Goal: Navigation & Orientation: Find specific page/section

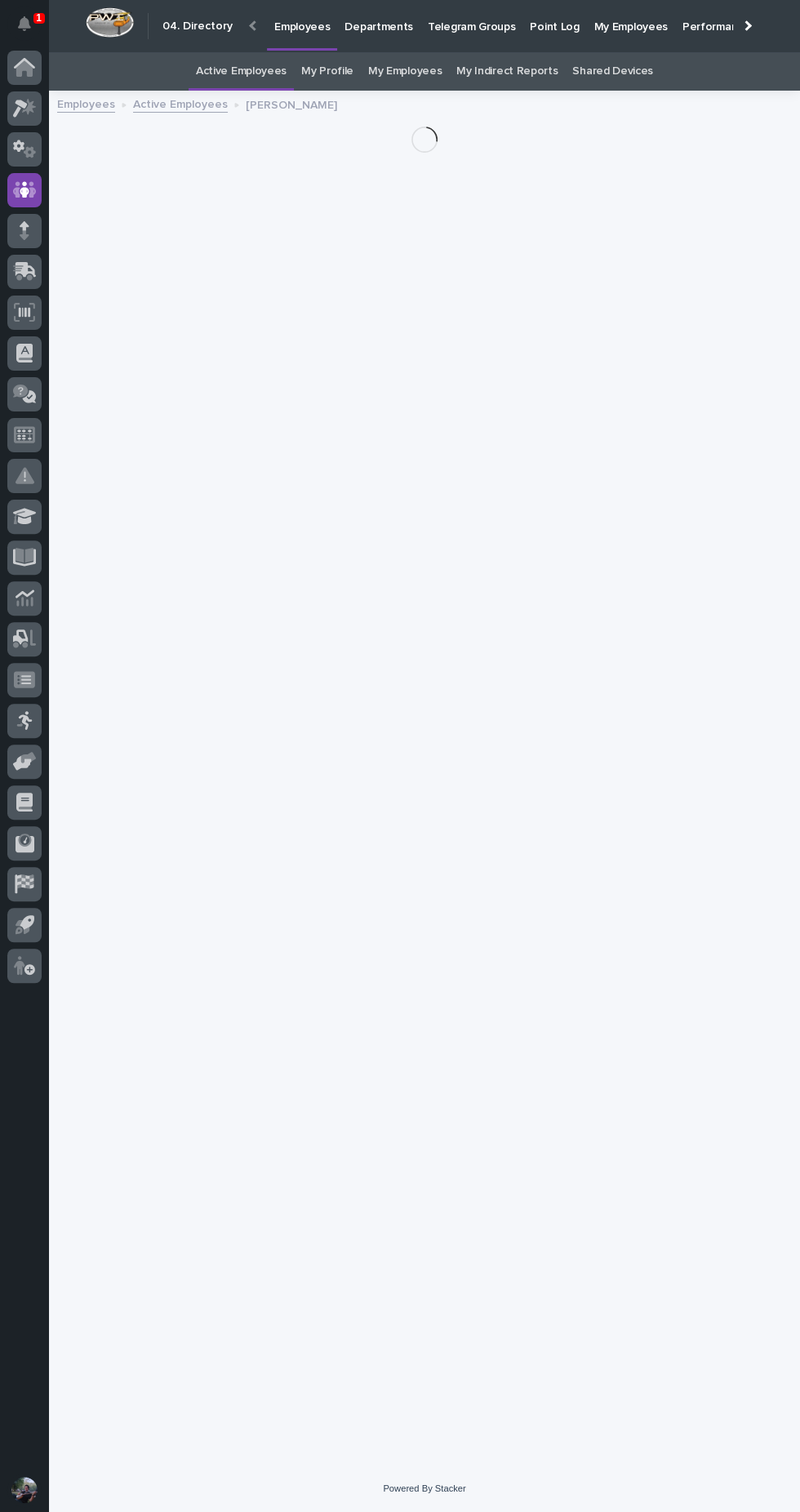
scroll to position [52, 0]
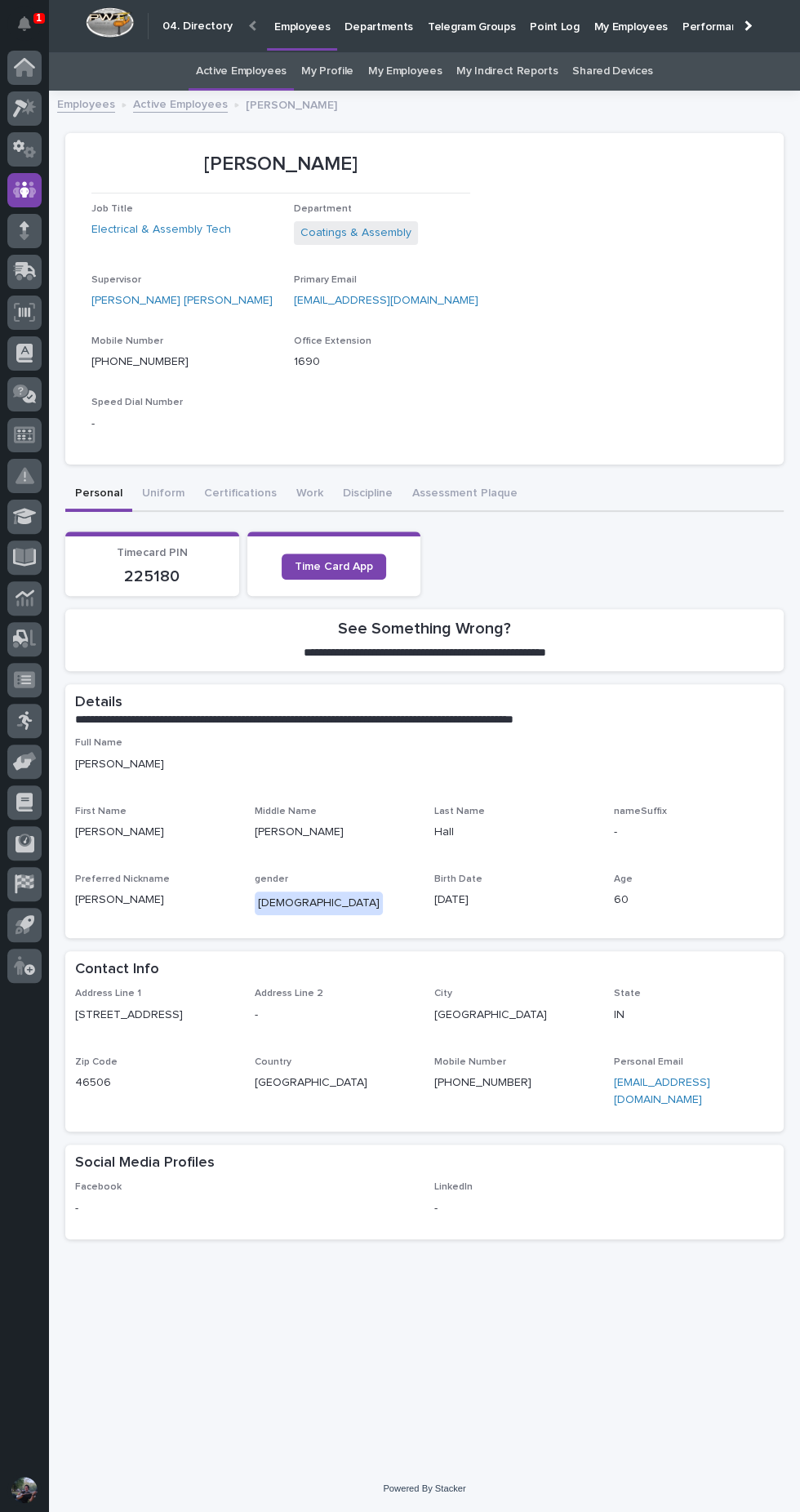
click at [33, 63] on icon at bounding box center [24, 67] width 21 height 18
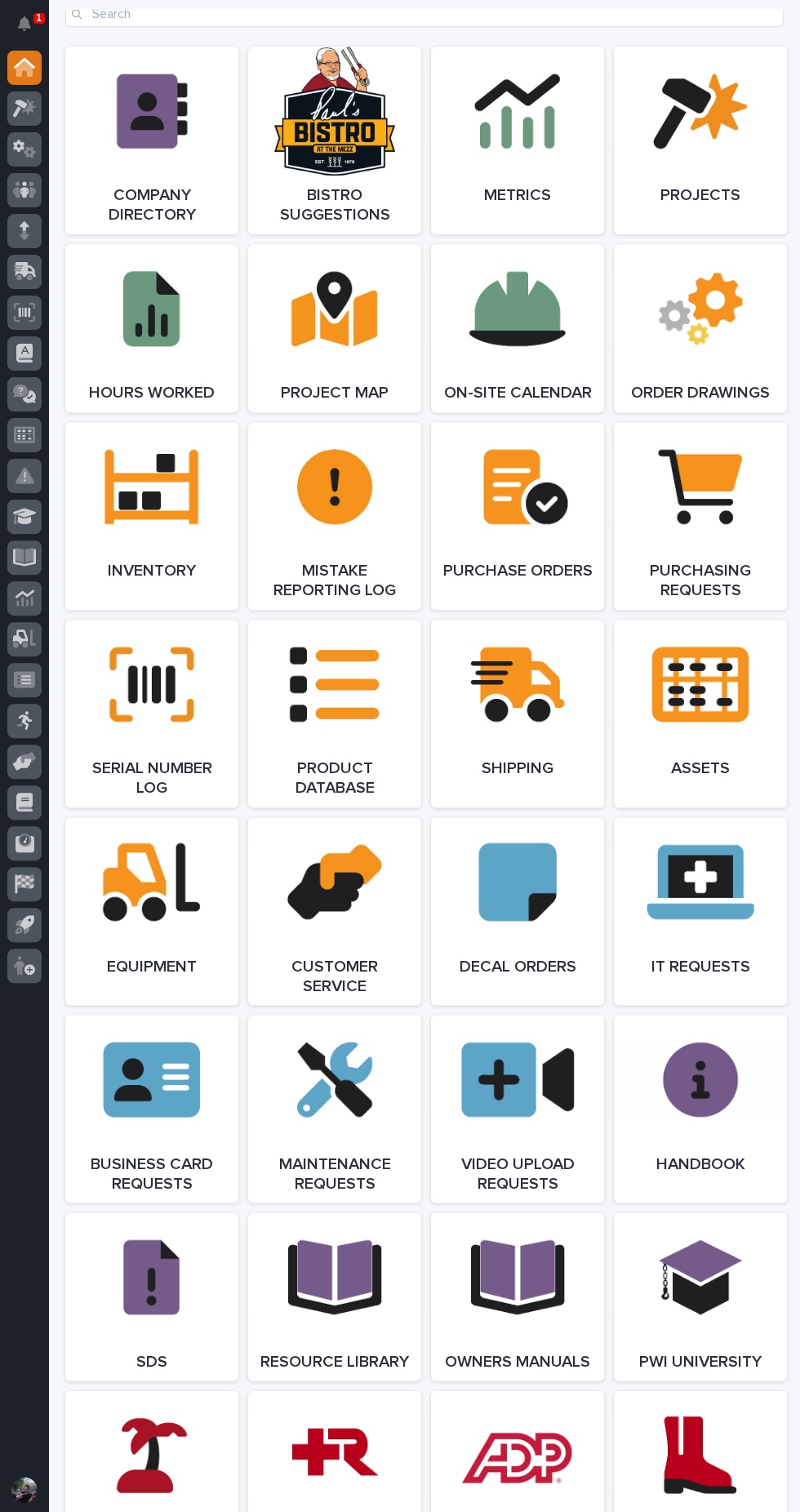
scroll to position [1843, 0]
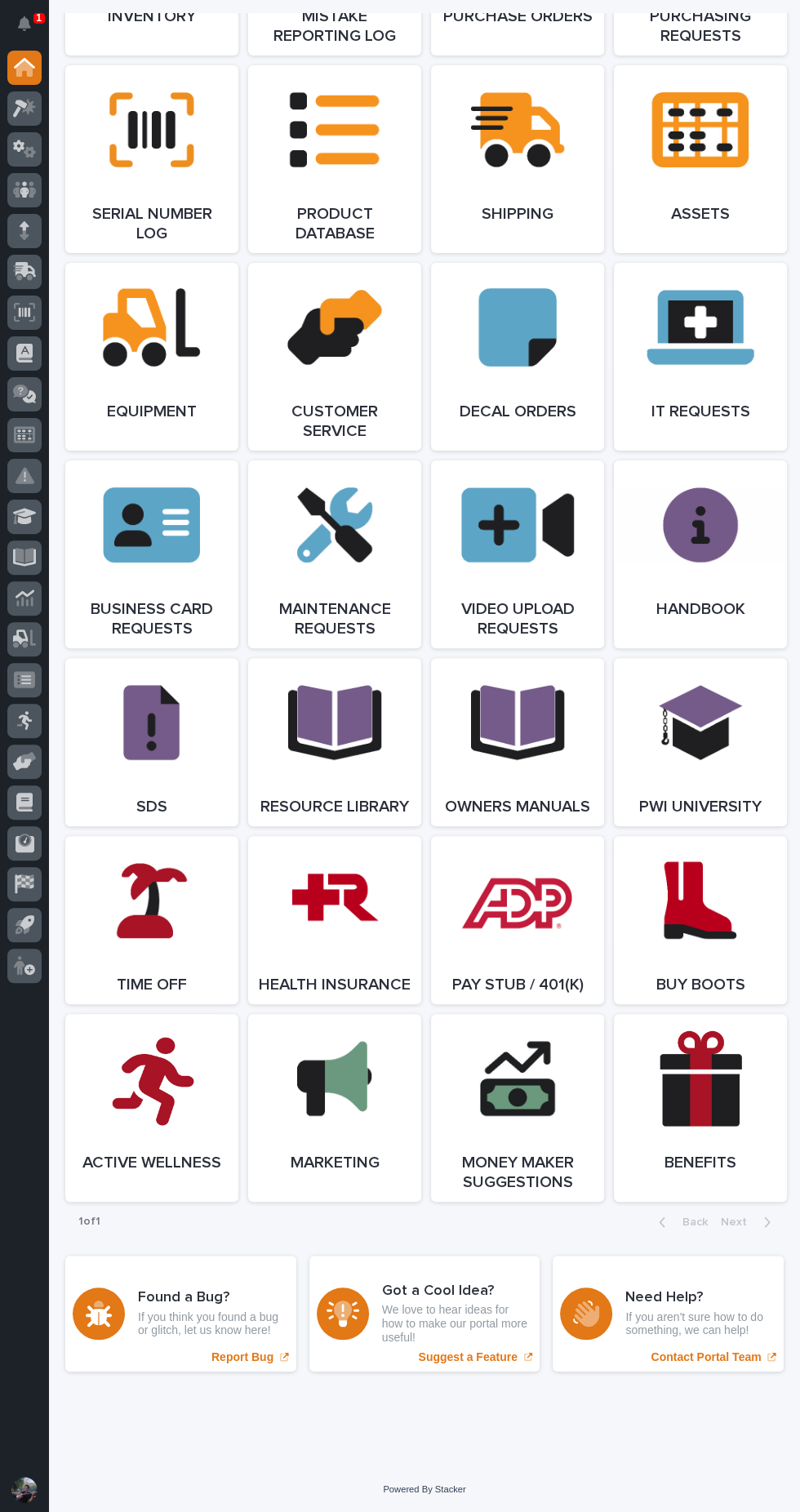
click at [338, 891] on link "Open Link" at bounding box center [335, 920] width 173 height 168
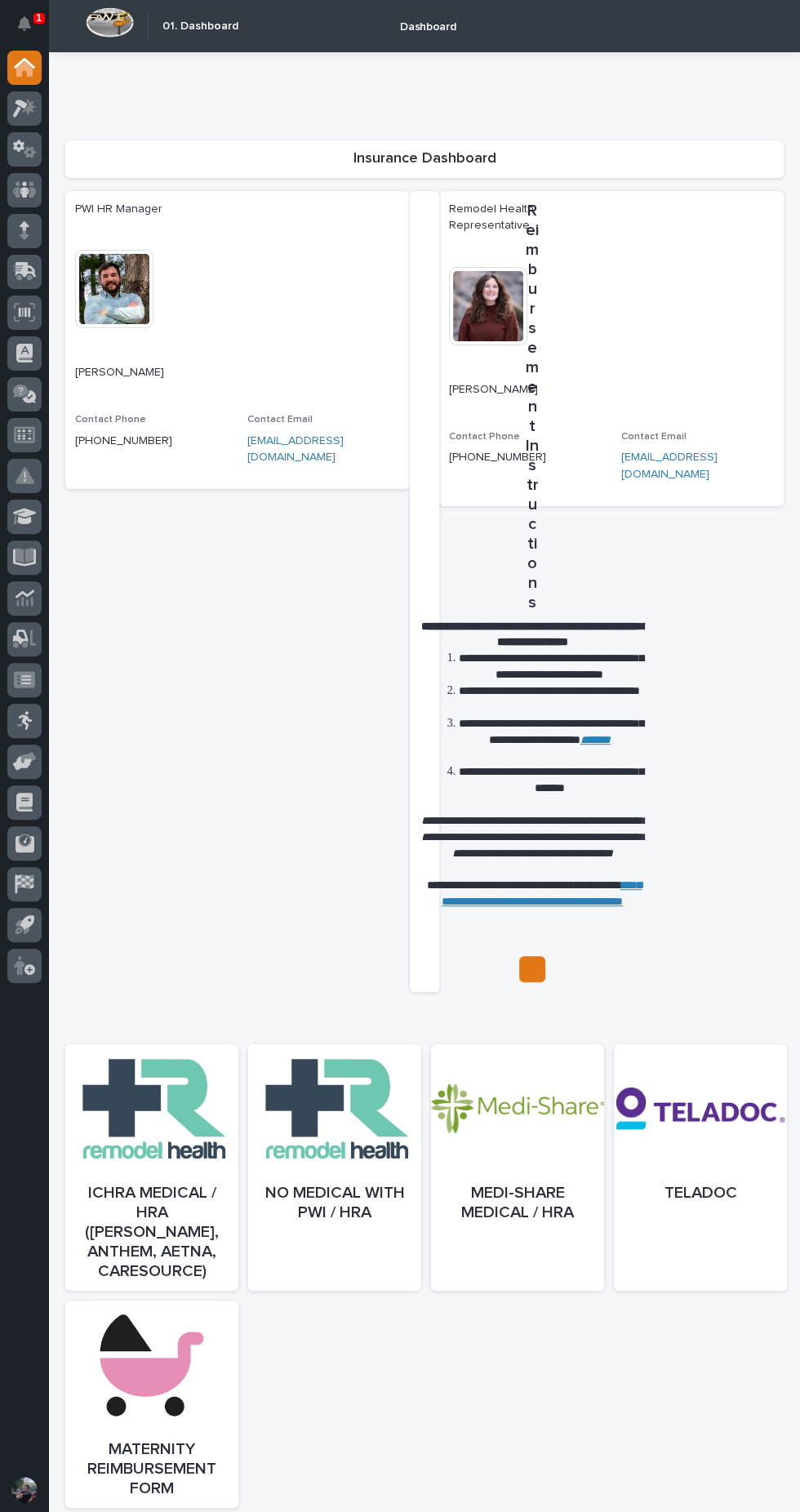
click at [522, 1174] on div at bounding box center [518, 1184] width 173 height 246
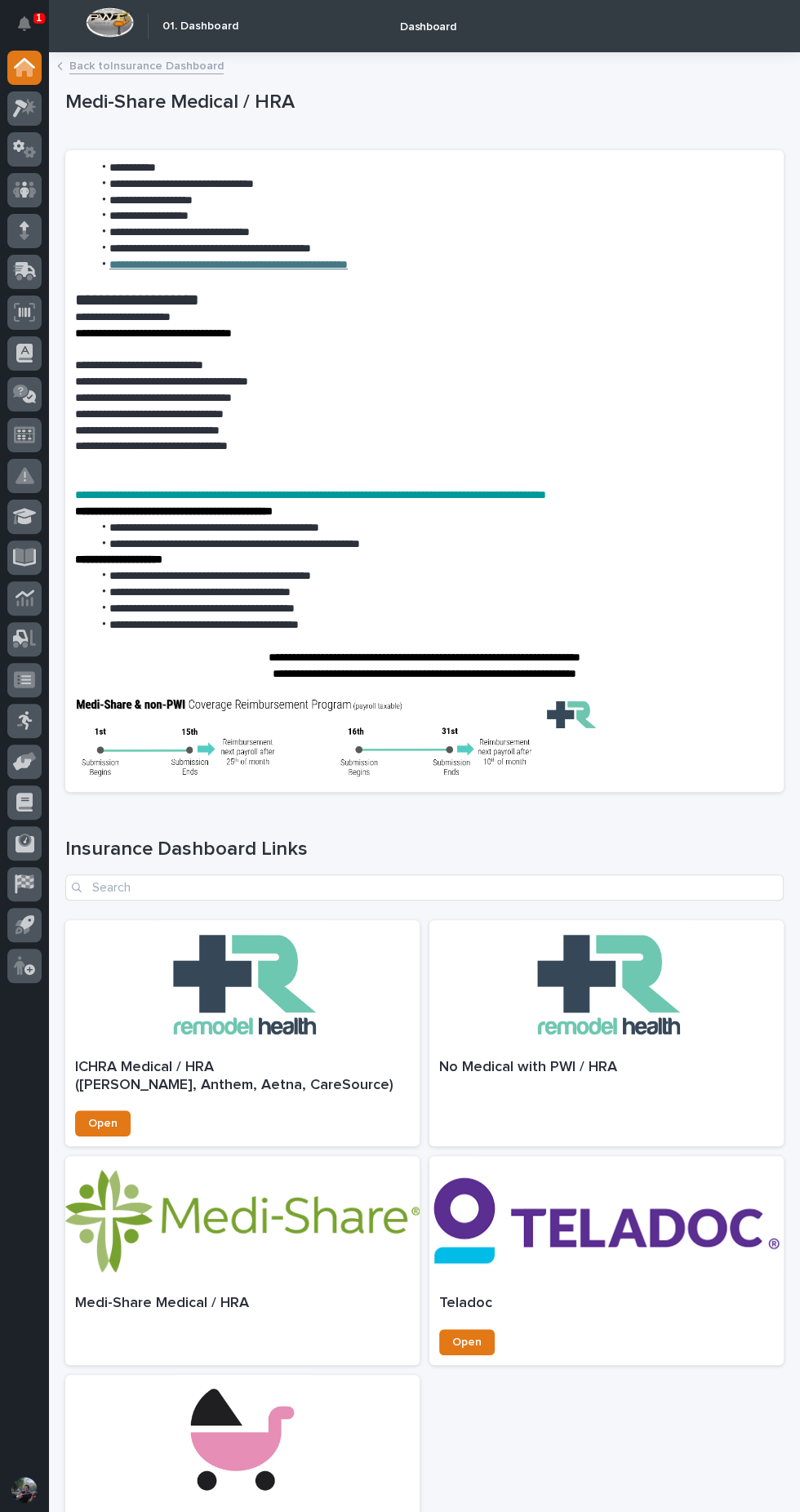
click at [348, 265] on link "**********" at bounding box center [229, 265] width 238 height 11
